Goal: Register for event/course

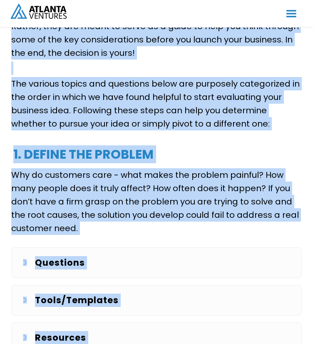
scroll to position [394, 0]
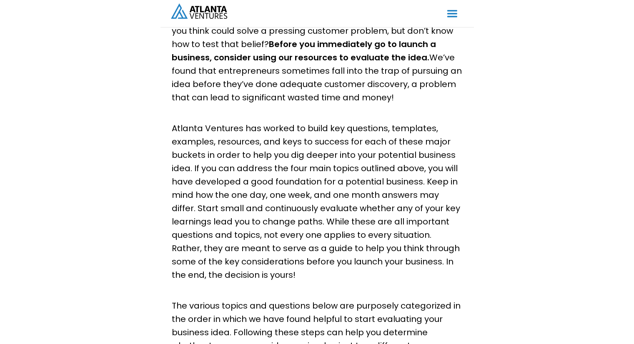
scroll to position [172, 0]
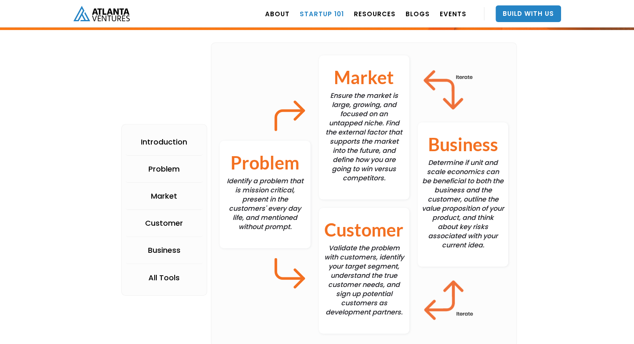
click at [313, 14] on link "Startup 101" at bounding box center [321, 13] width 44 height 23
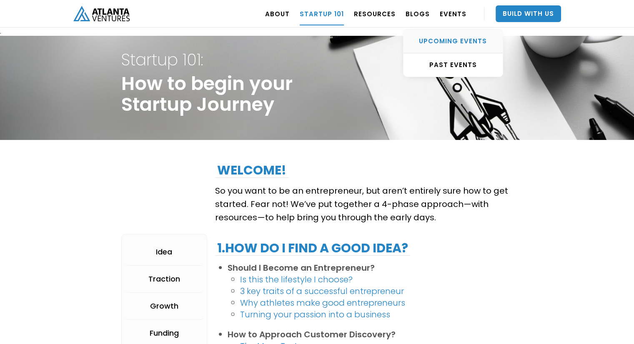
click at [441, 44] on div "UPCOMING EVENTS" at bounding box center [452, 41] width 99 height 8
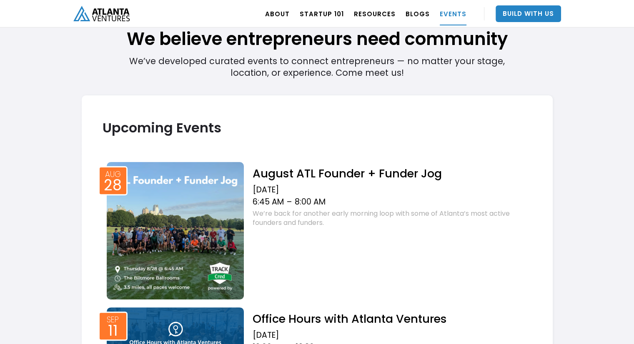
scroll to position [227, 0]
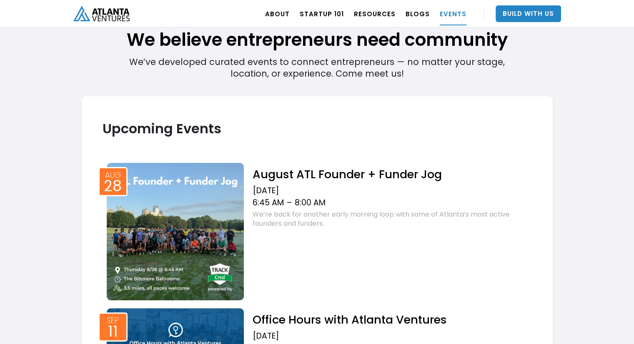
click at [369, 176] on h2 "August ATL Founder + Funder Jog" at bounding box center [391, 174] width 279 height 15
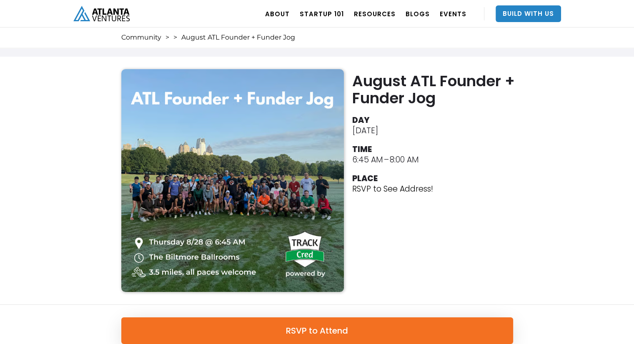
click at [522, 173] on div "August ATL Founder + Funder Jog DAY August 28, 2025 TIME 6:45 AM – 8:00 AM PLAC…" at bounding box center [317, 181] width 634 height 248
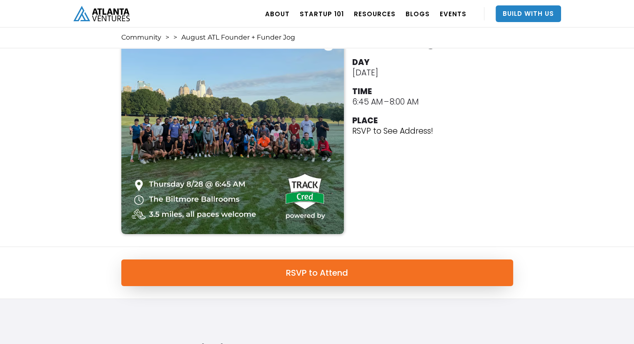
scroll to position [58, 0]
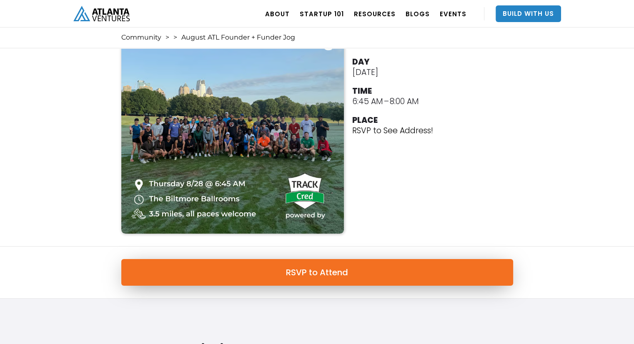
click at [337, 273] on link "RSVP to Attend" at bounding box center [317, 272] width 392 height 27
